Goal: Task Accomplishment & Management: Manage account settings

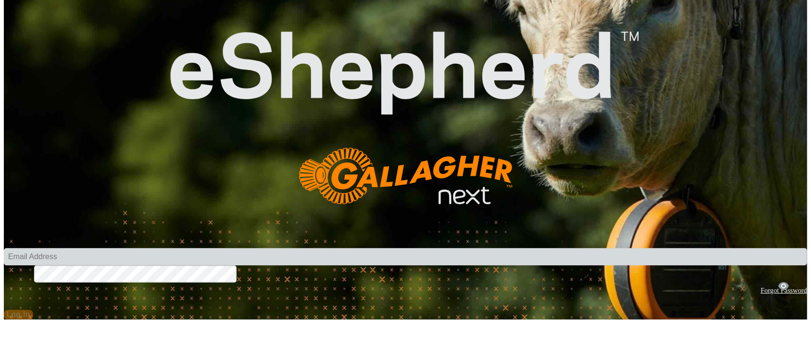
click at [365, 248] on input "Email Address" at bounding box center [405, 256] width 803 height 17
click at [4, 320] on com-1password-button at bounding box center [4, 320] width 0 height 0
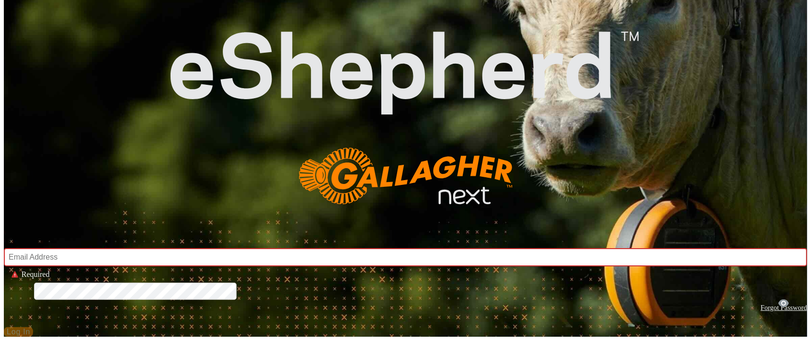
click at [387, 248] on input "Email Address" at bounding box center [405, 257] width 803 height 18
type input "[PERSON_NAME][EMAIL_ADDRESS][DOMAIN_NAME]"
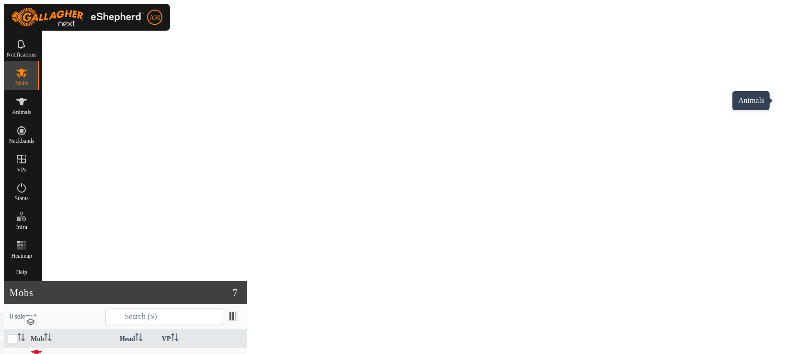
click at [30, 103] on es-animals-svg-icon at bounding box center [21, 101] width 17 height 15
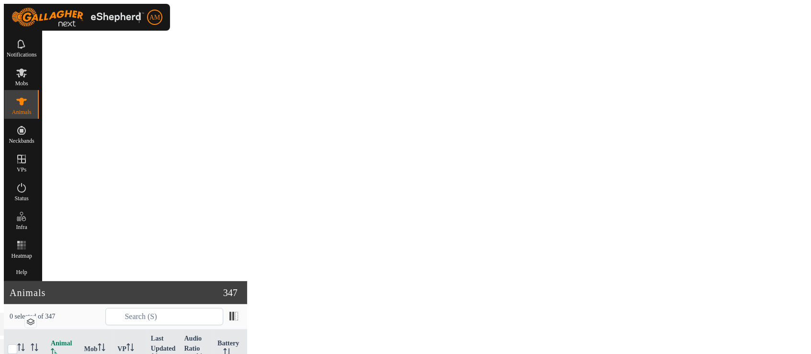
checkbox input "true"
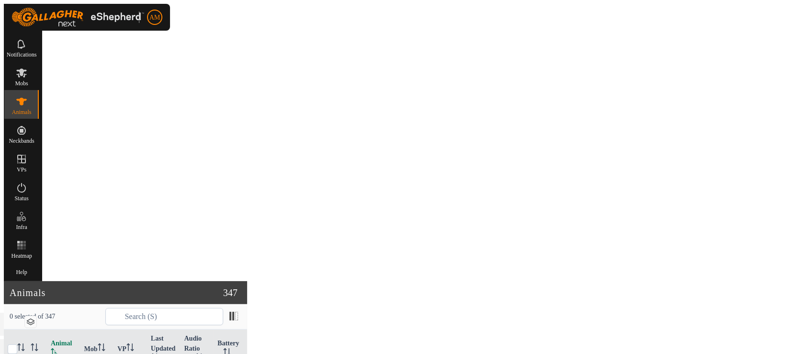
checkbox input "true"
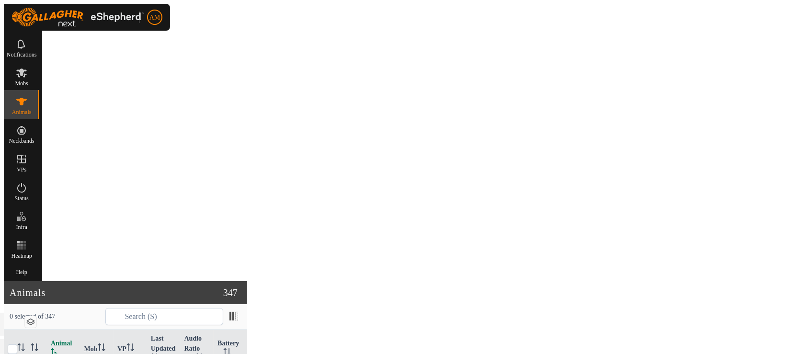
checkbox input "true"
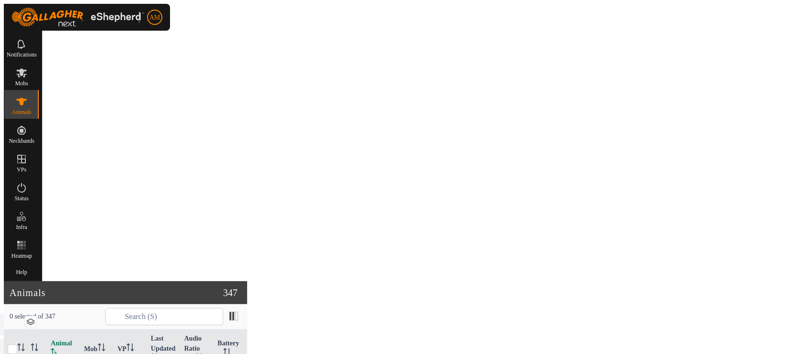
checkbox input "true"
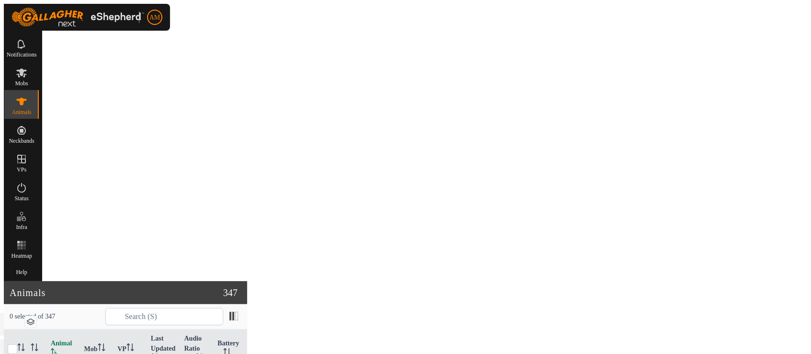
checkbox input "true"
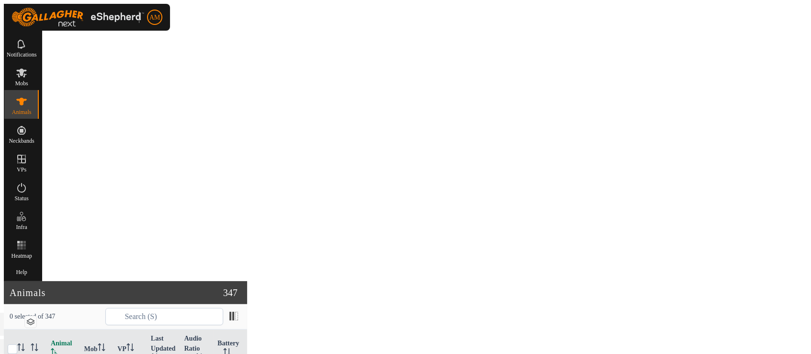
checkbox input "true"
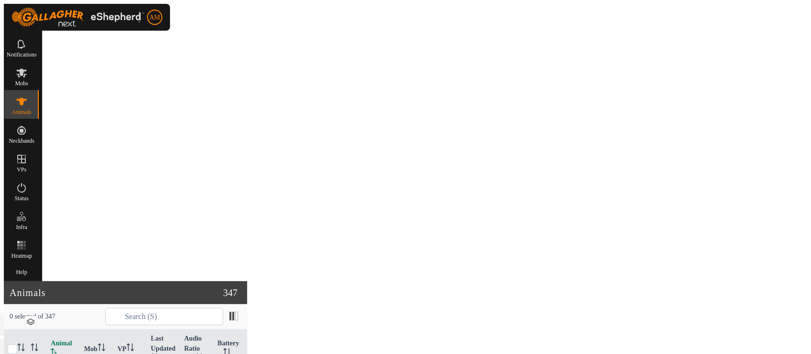
checkbox input "true"
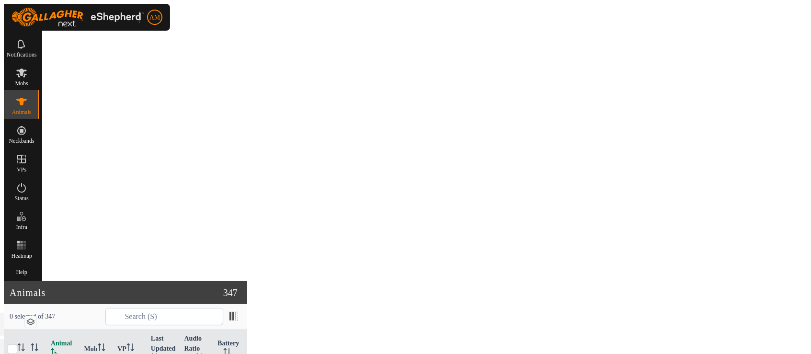
checkbox input "true"
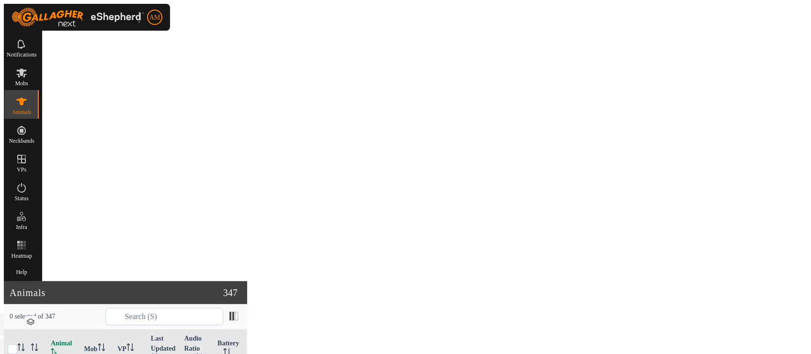
checkbox input "true"
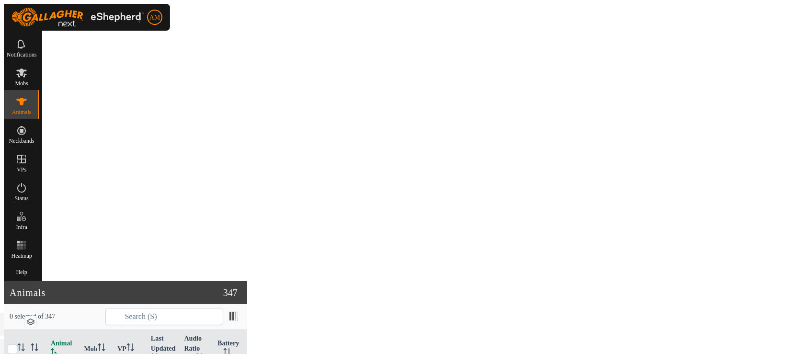
checkbox input "true"
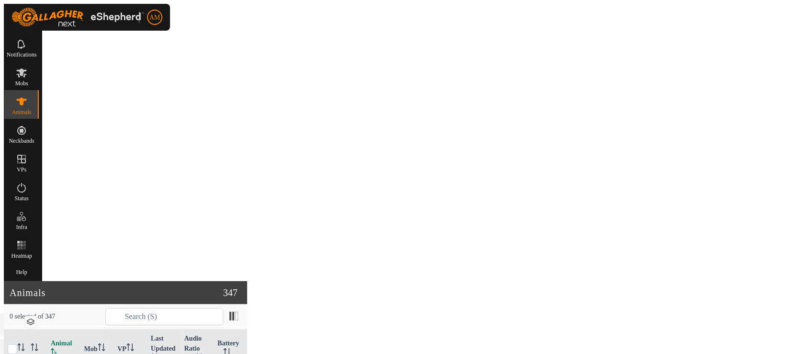
checkbox input "true"
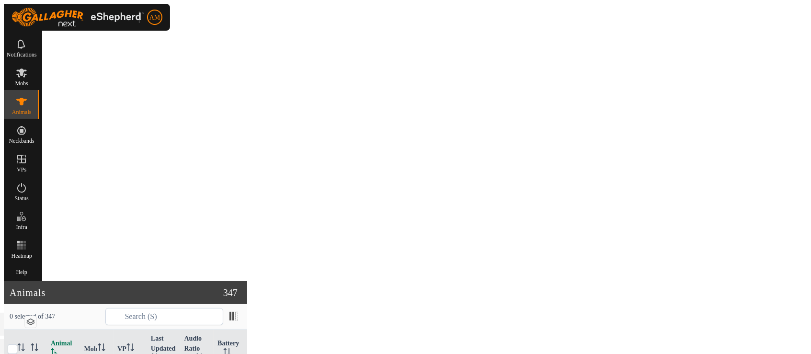
checkbox input "true"
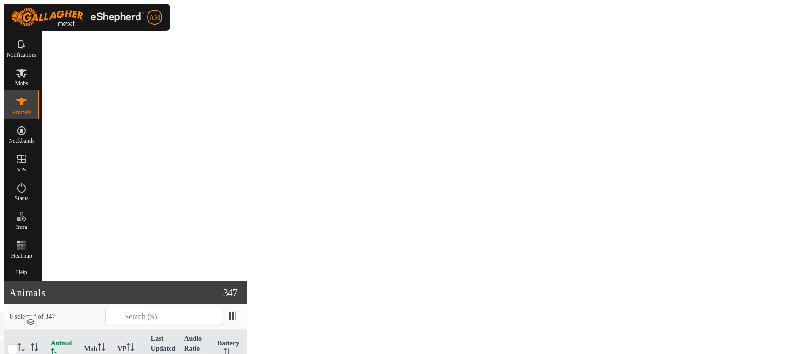
checkbox input "true"
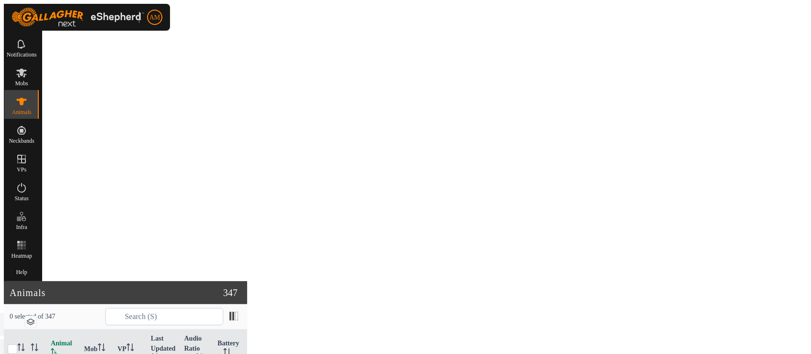
checkbox input "true"
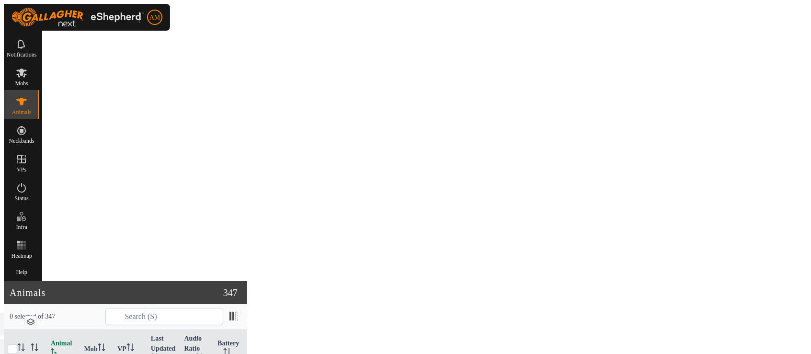
checkbox input "true"
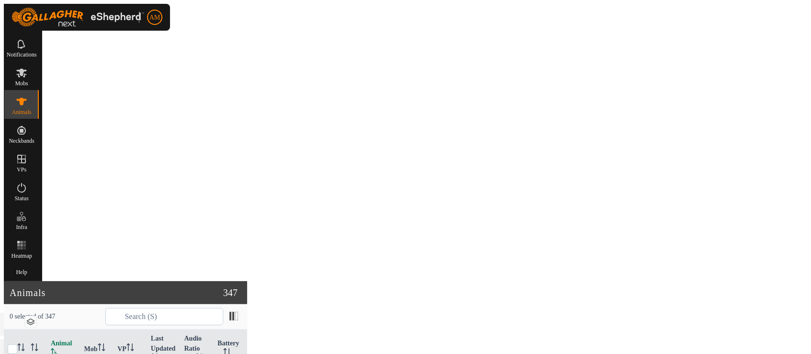
checkbox input "true"
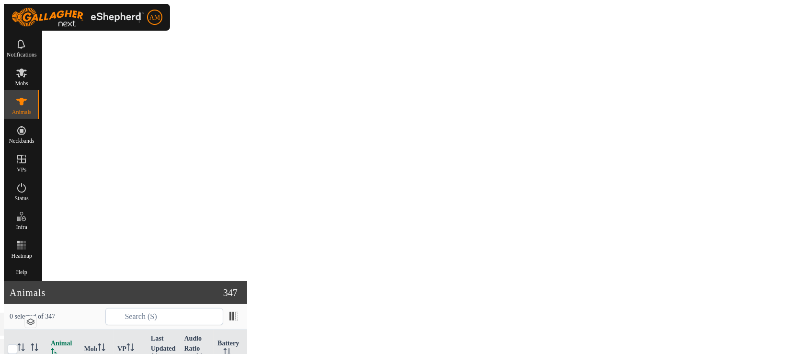
checkbox input "true"
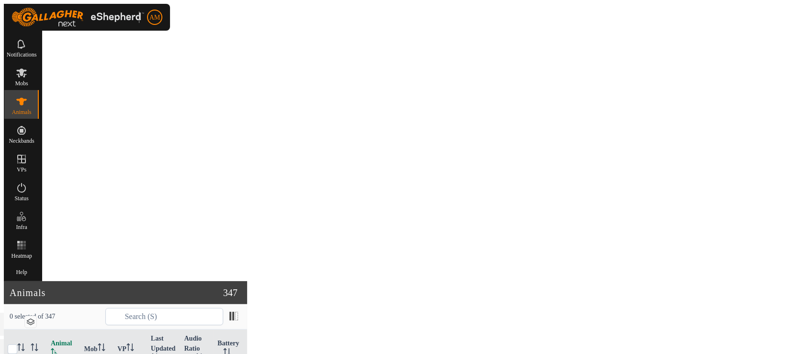
checkbox input "true"
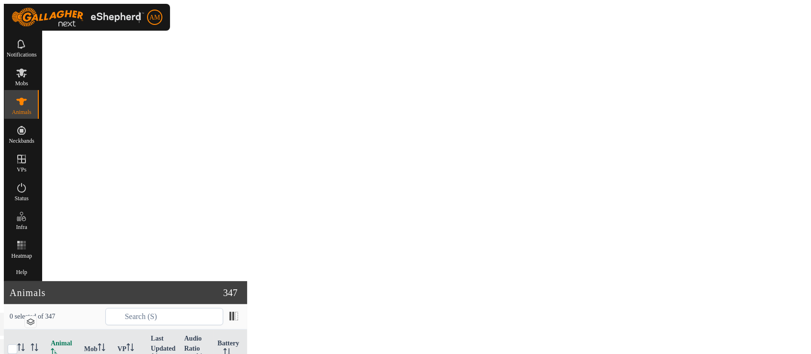
checkbox input "true"
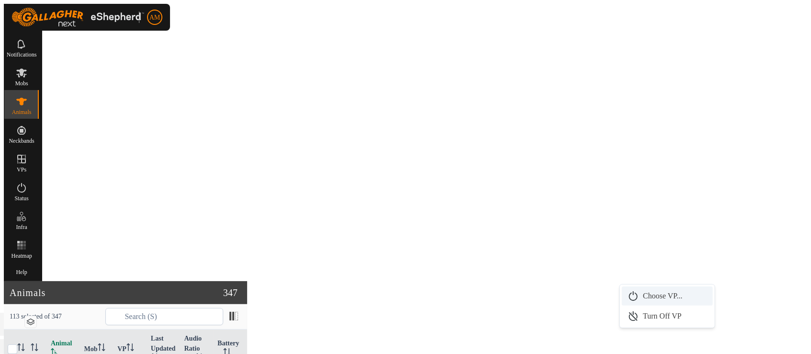
click at [639, 296] on link "Choose VP..." at bounding box center [667, 295] width 91 height 19
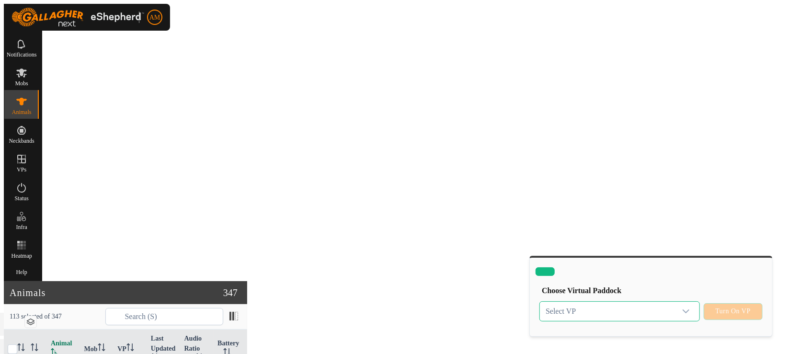
click at [602, 302] on span "Select VP" at bounding box center [608, 311] width 136 height 19
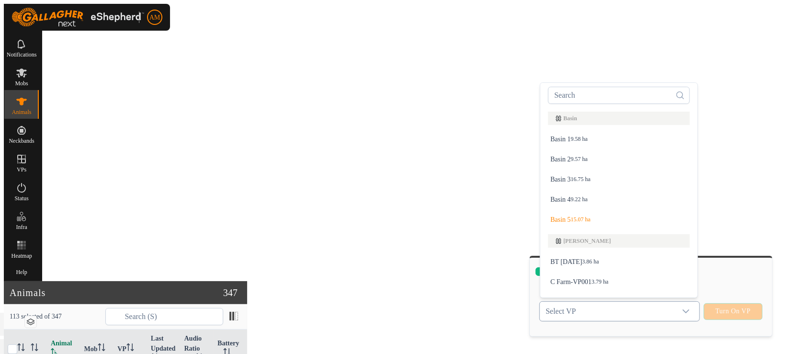
scroll to position [12, 0]
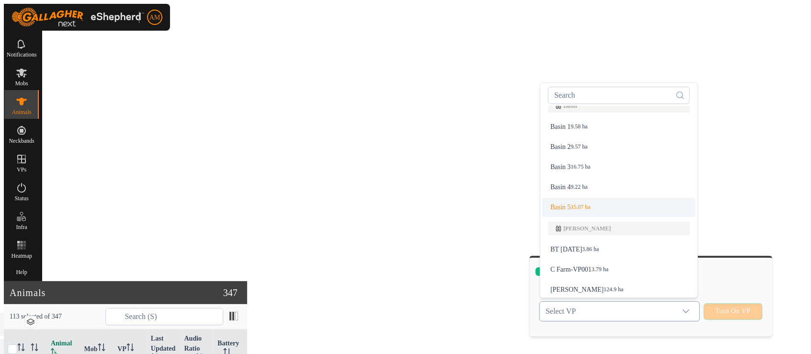
click at [564, 198] on li "Basin 5 15.07 ha" at bounding box center [618, 207] width 153 height 19
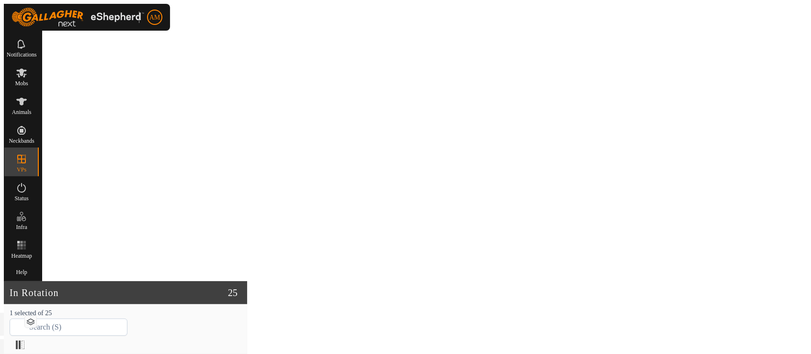
checkbox input "true"
checkbox input "false"
click at [30, 103] on es-animals-svg-icon at bounding box center [21, 101] width 17 height 15
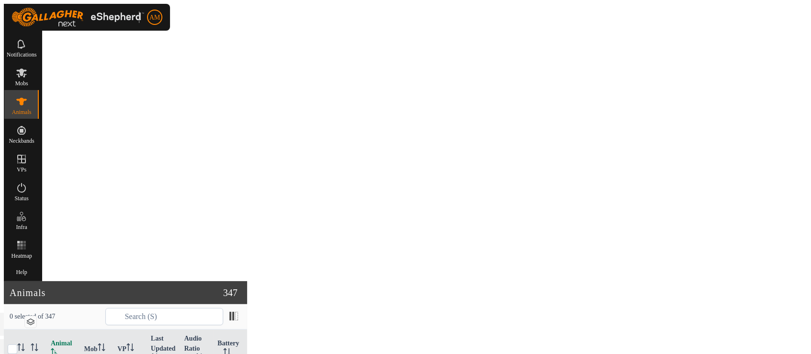
checkbox input "true"
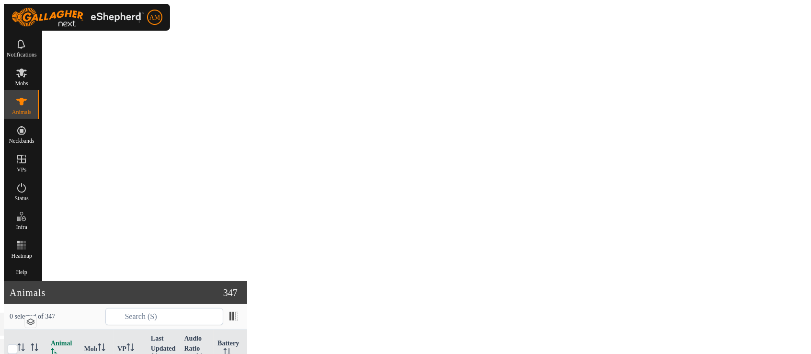
checkbox input "true"
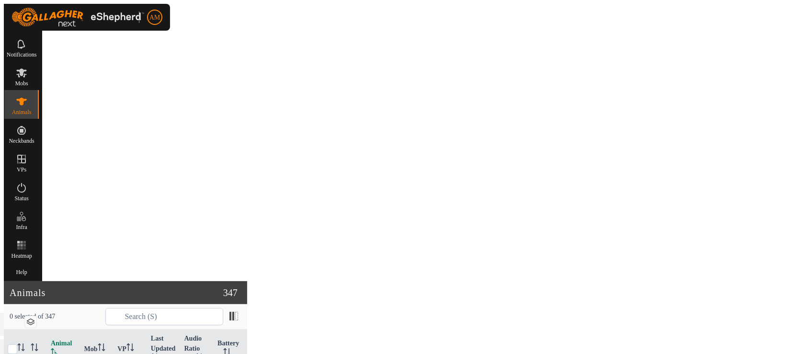
checkbox input "true"
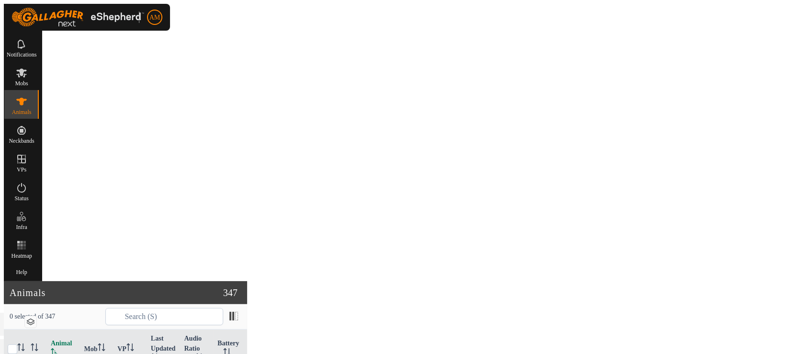
checkbox input "true"
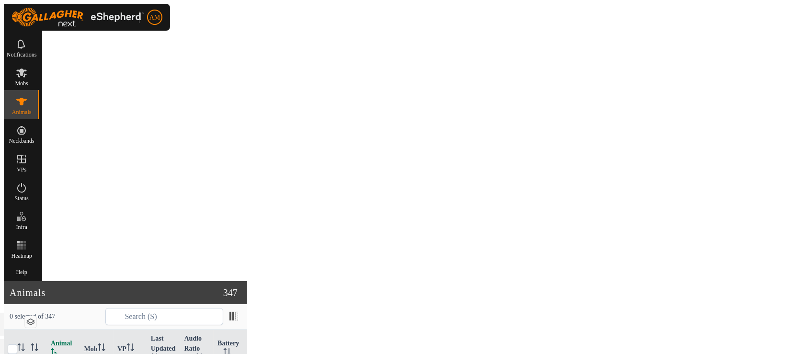
checkbox input "true"
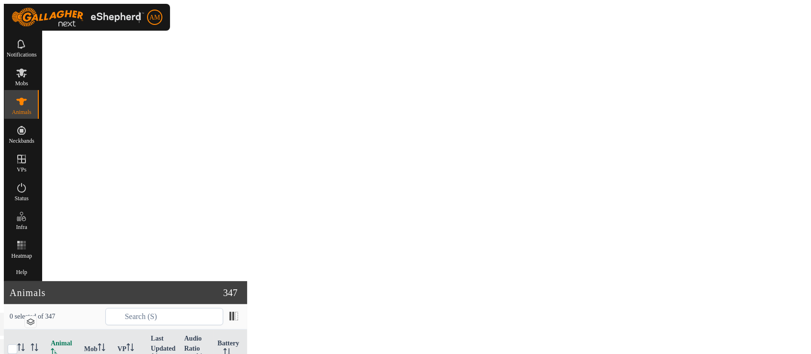
checkbox input "true"
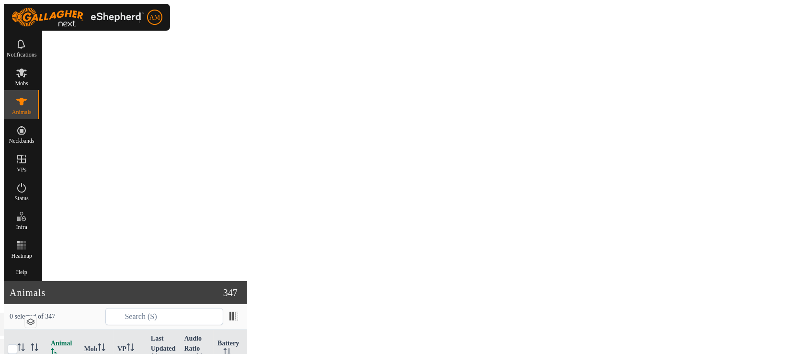
checkbox input "true"
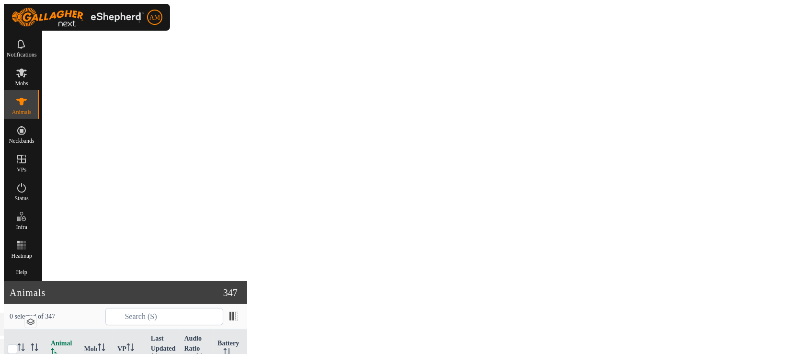
checkbox input "true"
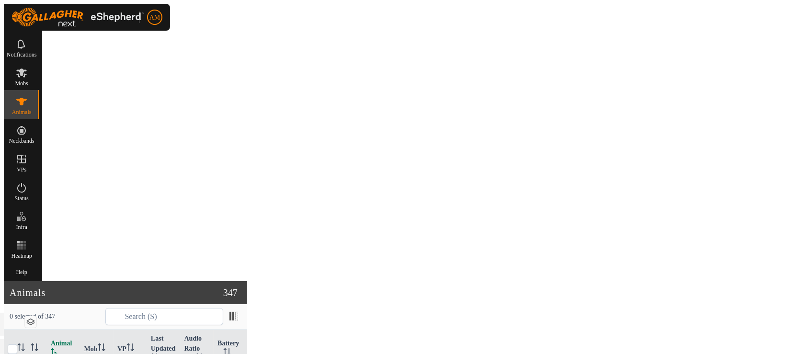
checkbox input "true"
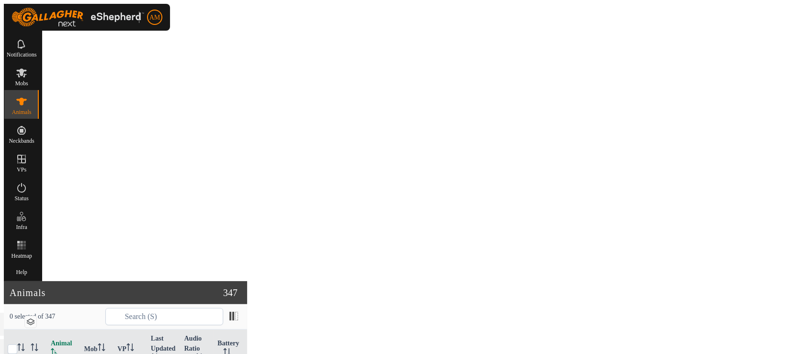
checkbox input "true"
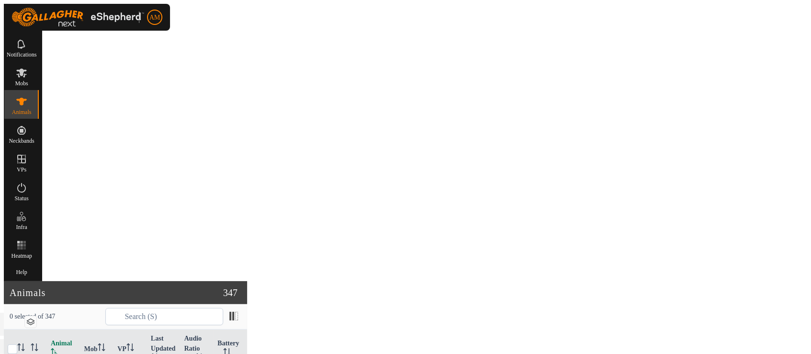
checkbox input "true"
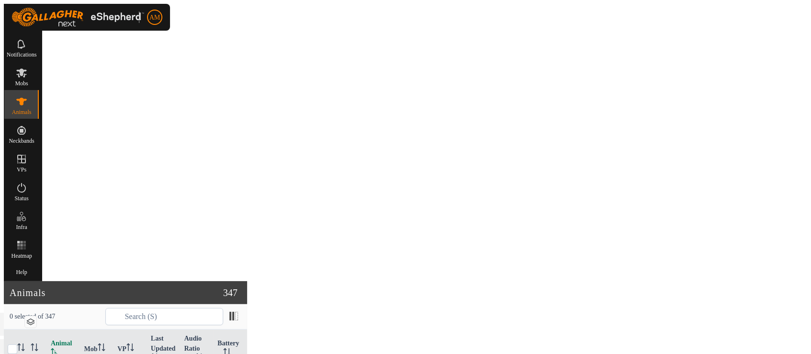
checkbox input "true"
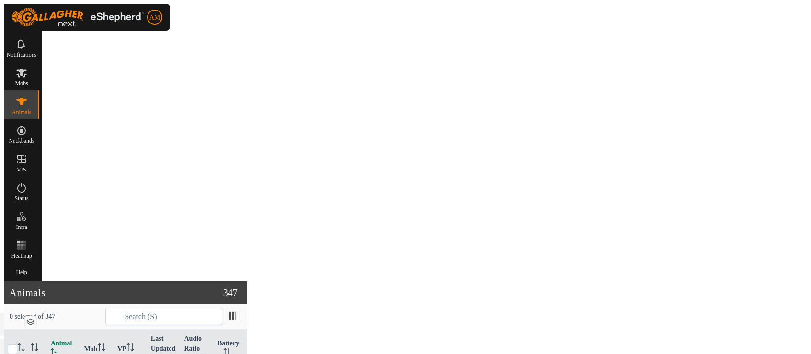
checkbox input "true"
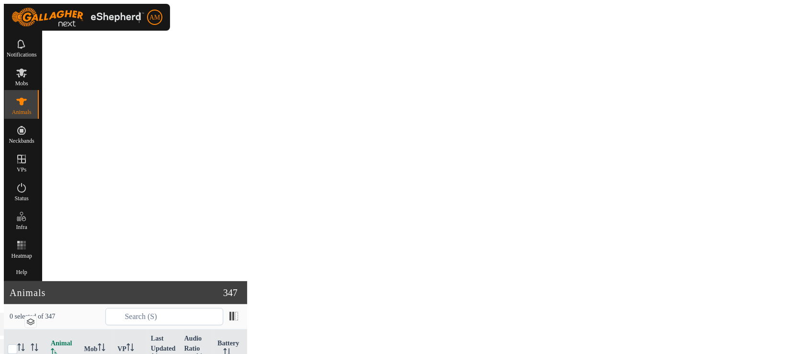
checkbox input "true"
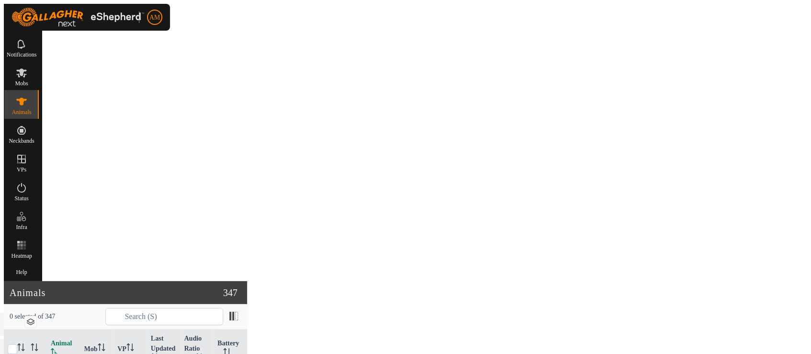
checkbox input "true"
click at [648, 292] on link "Choose VP..." at bounding box center [667, 295] width 91 height 19
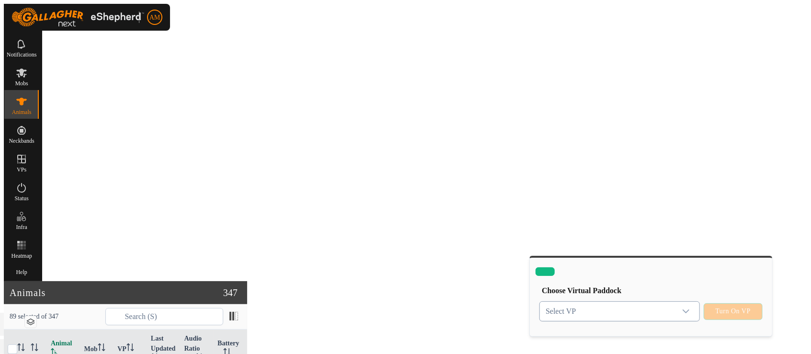
click at [613, 302] on span "Select VP" at bounding box center [608, 311] width 136 height 19
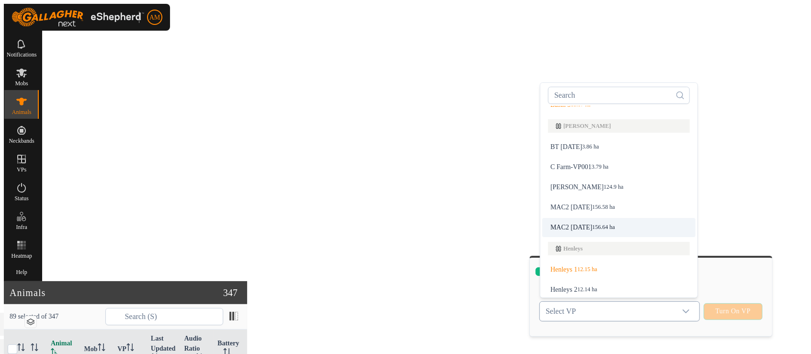
scroll to position [119, 0]
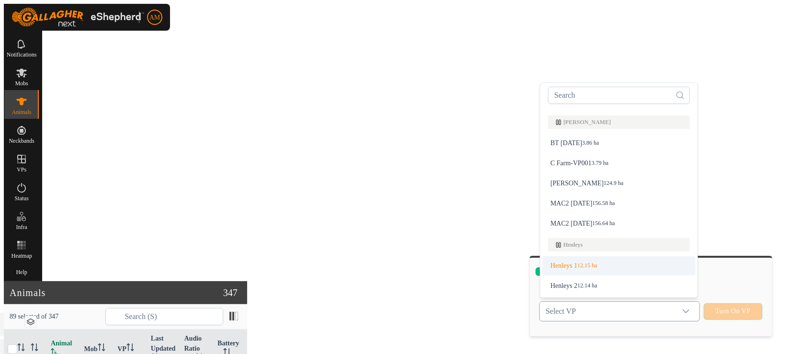
click at [568, 256] on li "Henleys 1 12.15 ha" at bounding box center [618, 265] width 153 height 19
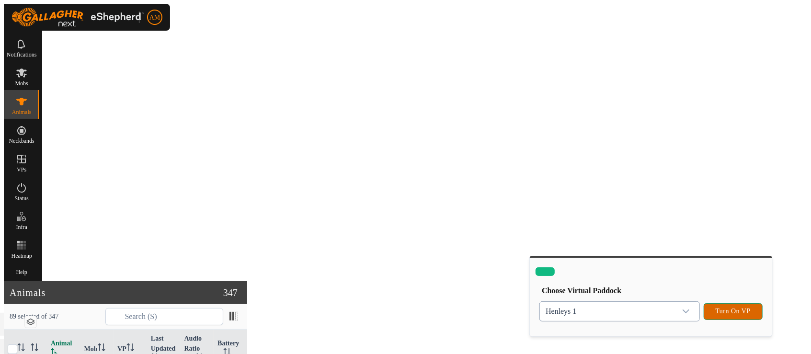
click at [730, 308] on span "Turn On VP" at bounding box center [733, 312] width 35 height 8
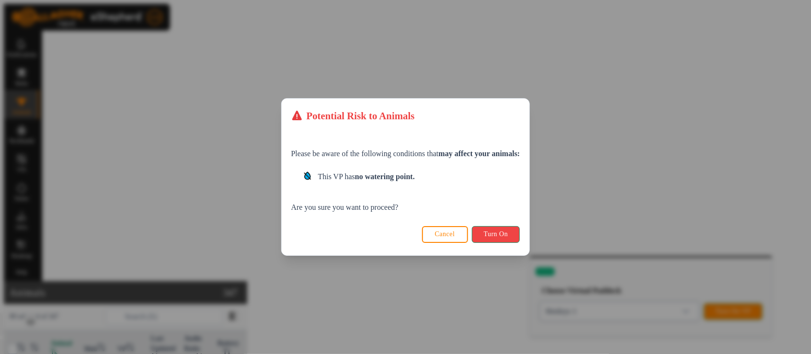
click at [485, 231] on button "Turn On" at bounding box center [496, 234] width 48 height 17
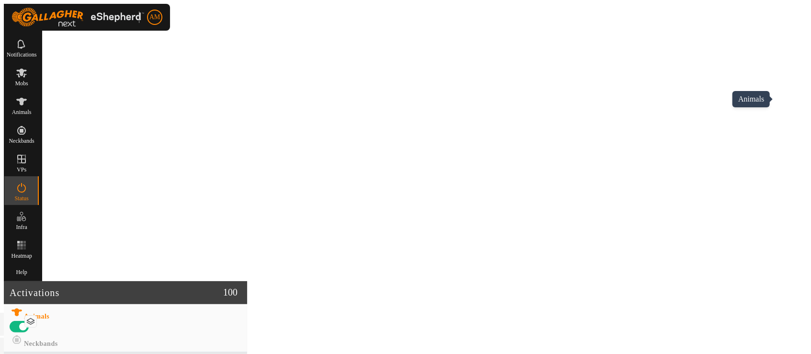
click at [27, 103] on icon at bounding box center [21, 101] width 11 height 11
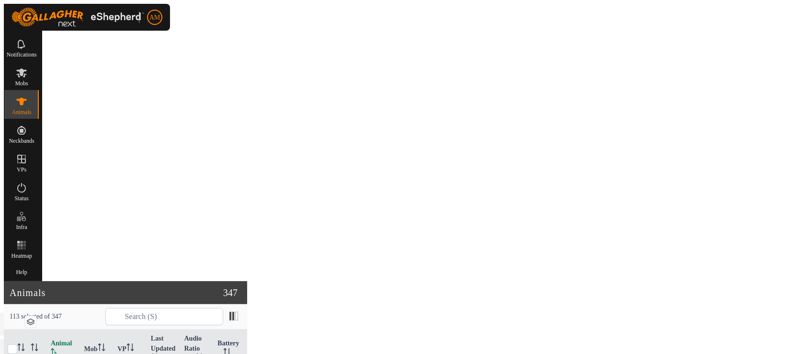
checkbox input "true"
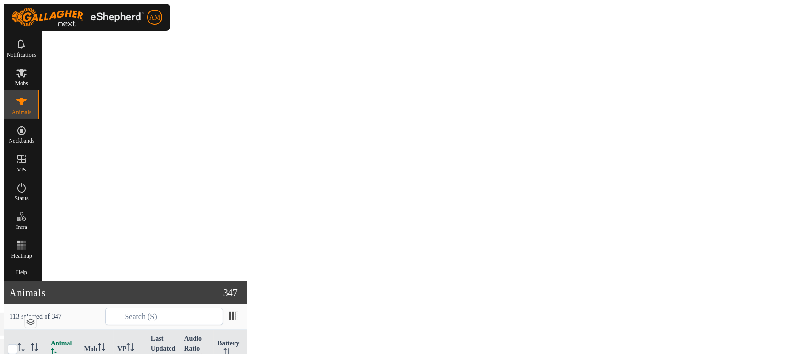
checkbox input "true"
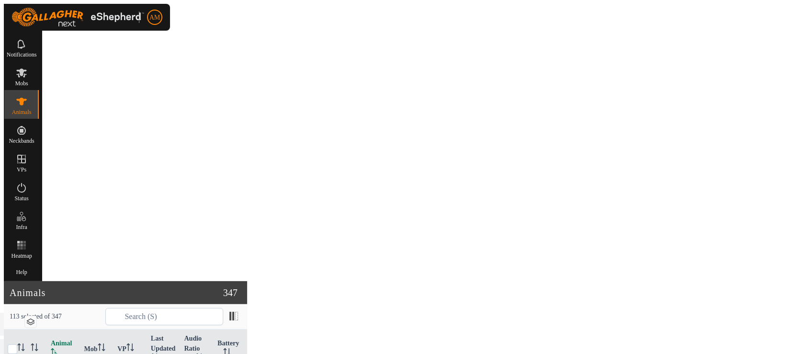
checkbox input "true"
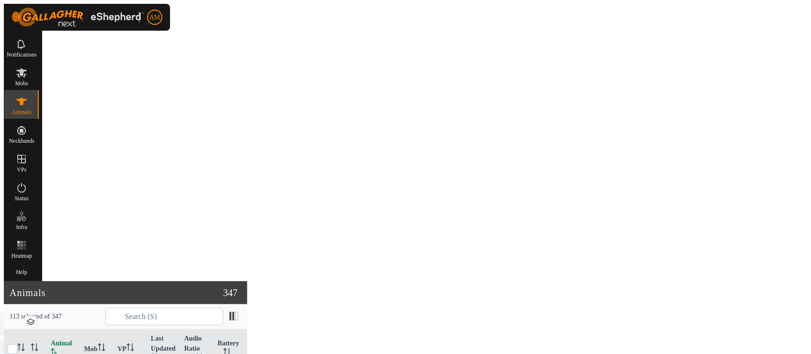
checkbox input "true"
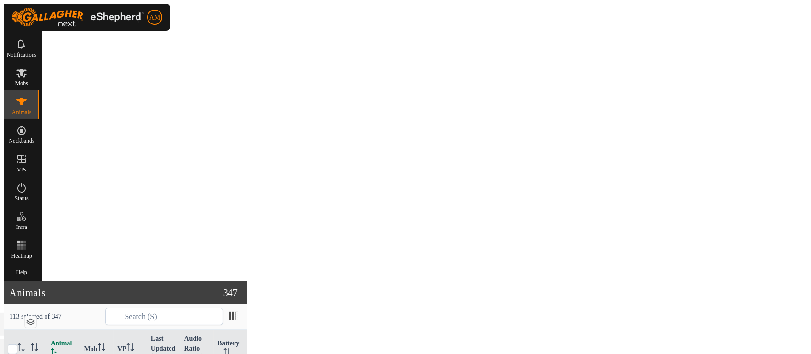
checkbox input "true"
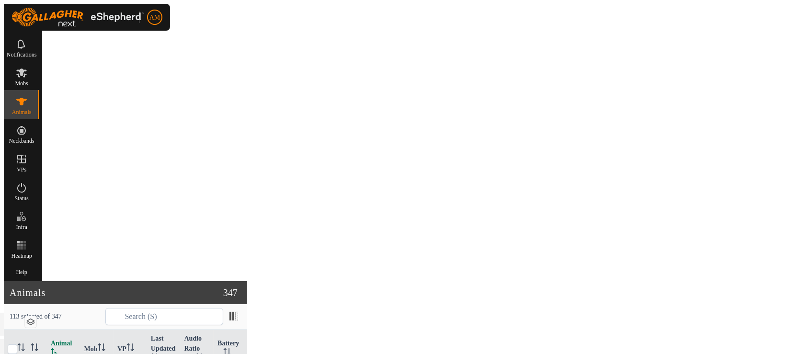
checkbox input "true"
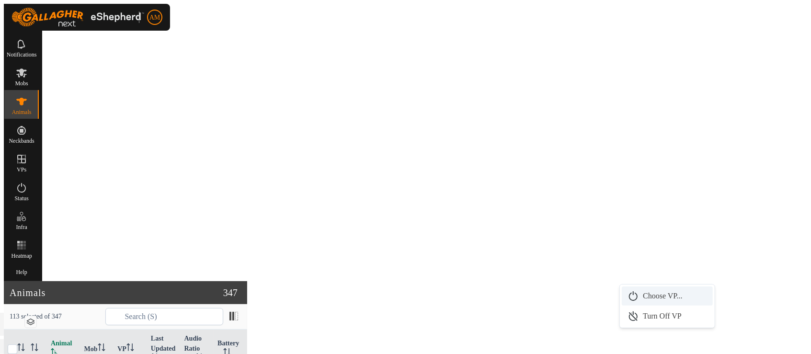
click at [650, 293] on link "Choose VP..." at bounding box center [667, 295] width 91 height 19
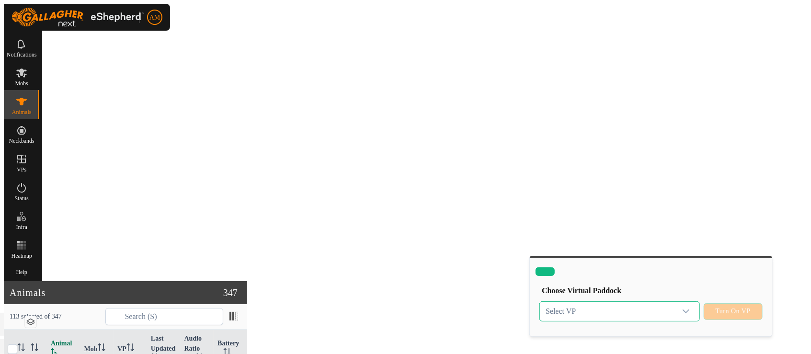
click at [616, 302] on span "Select VP" at bounding box center [608, 311] width 136 height 19
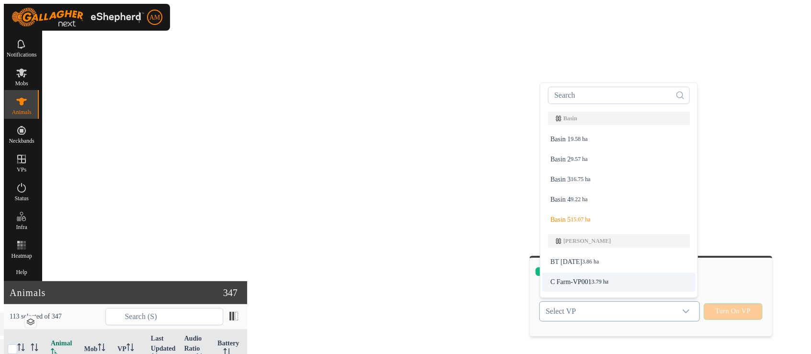
scroll to position [12, 0]
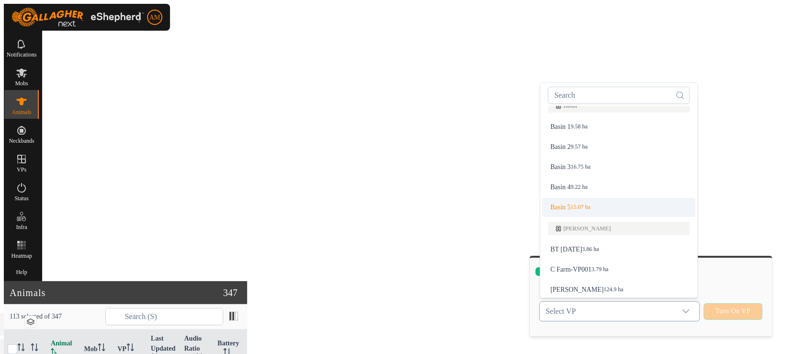
click at [558, 198] on li "Basin 5 15.07 ha" at bounding box center [618, 207] width 153 height 19
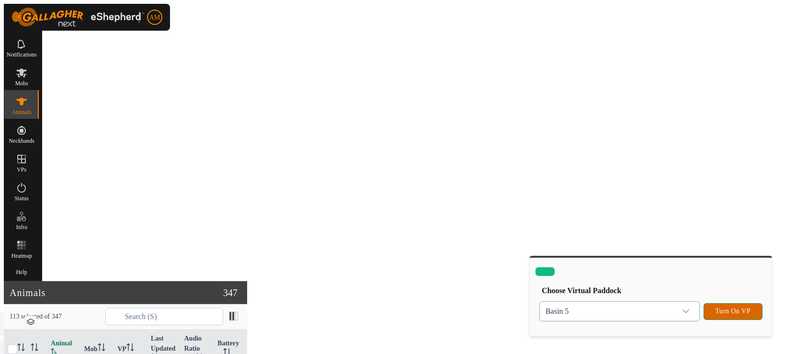
click at [727, 308] on span "Turn On VP" at bounding box center [733, 312] width 35 height 8
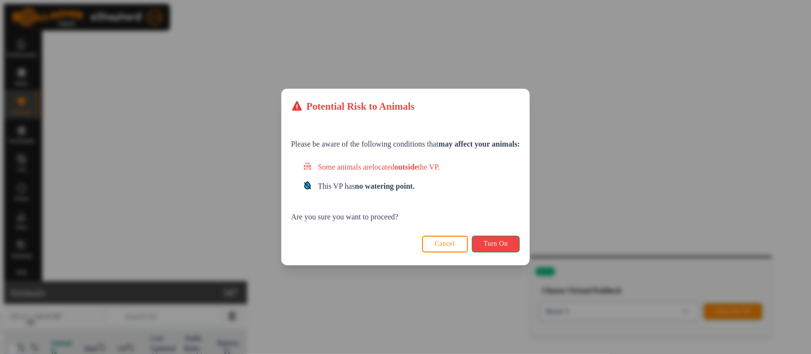
click at [494, 243] on span "Turn On" at bounding box center [496, 244] width 24 height 8
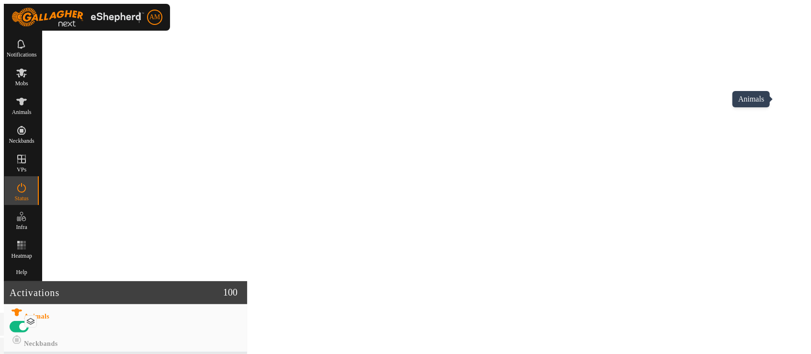
click at [32, 109] on span "Animals" at bounding box center [22, 112] width 20 height 6
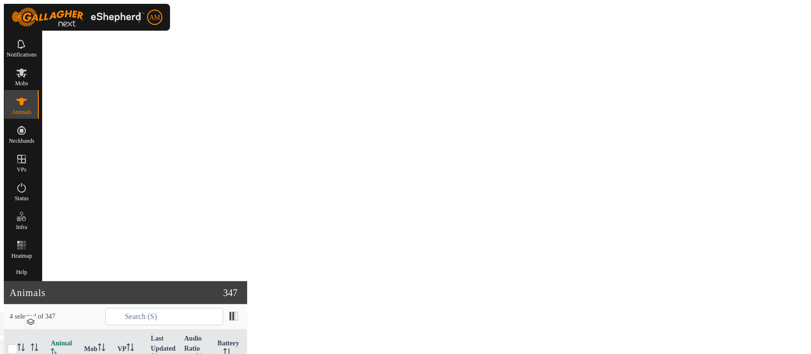
click at [650, 295] on link "Choose VP..." at bounding box center [667, 295] width 91 height 19
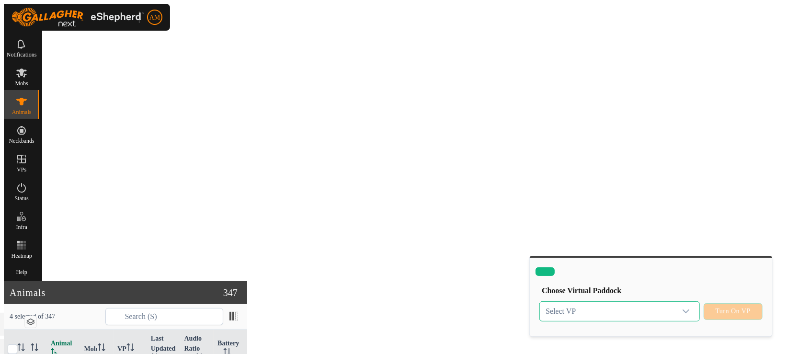
click at [650, 302] on span "Select VP" at bounding box center [608, 311] width 136 height 19
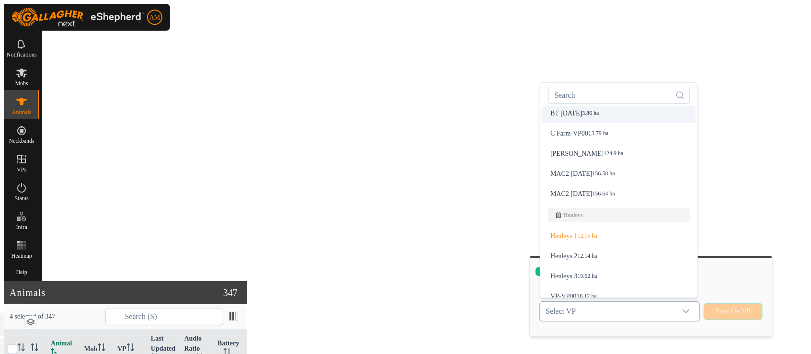
scroll to position [172, 0]
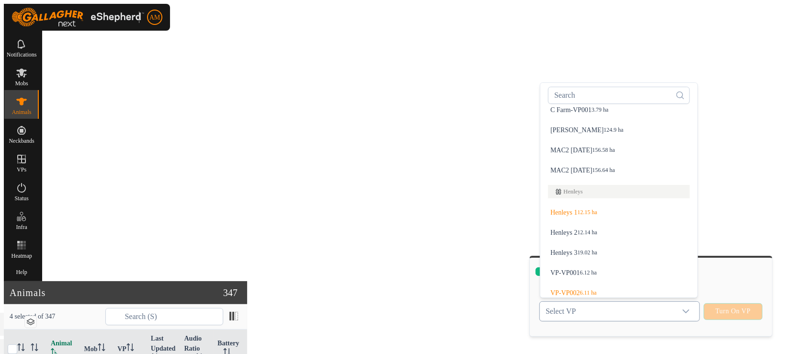
click at [579, 204] on li "Henleys 1 12.15 ha" at bounding box center [618, 212] width 153 height 19
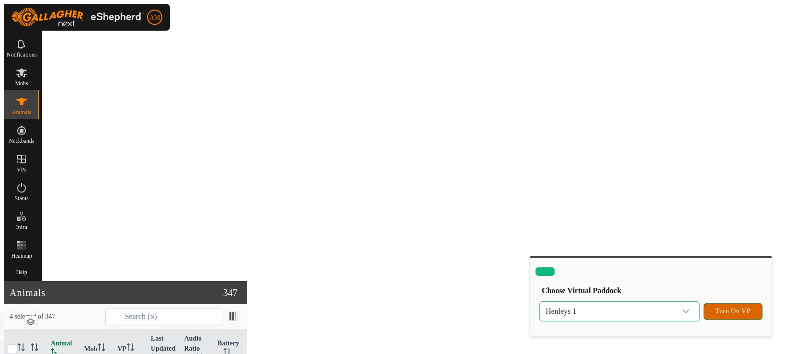
click at [721, 308] on span "Turn On VP" at bounding box center [733, 312] width 35 height 8
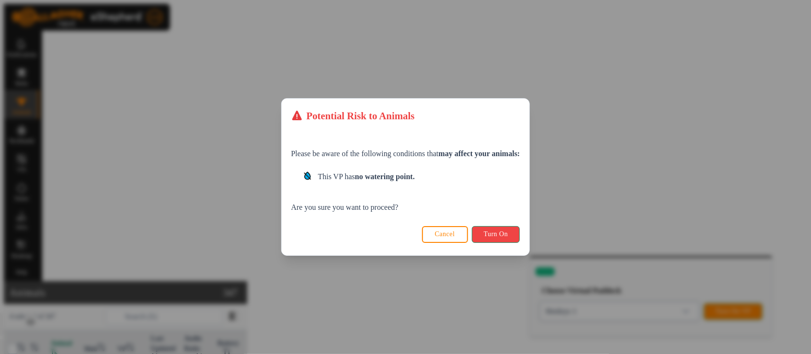
click at [516, 237] on button "Turn On" at bounding box center [496, 234] width 48 height 17
